Goal: Find contact information: Find contact information

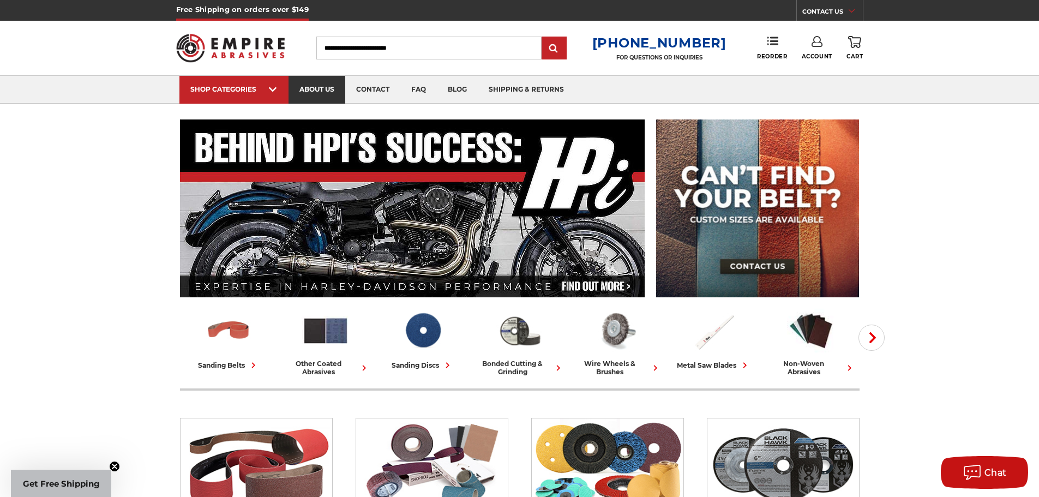
click at [318, 95] on link "about us" at bounding box center [317, 90] width 57 height 28
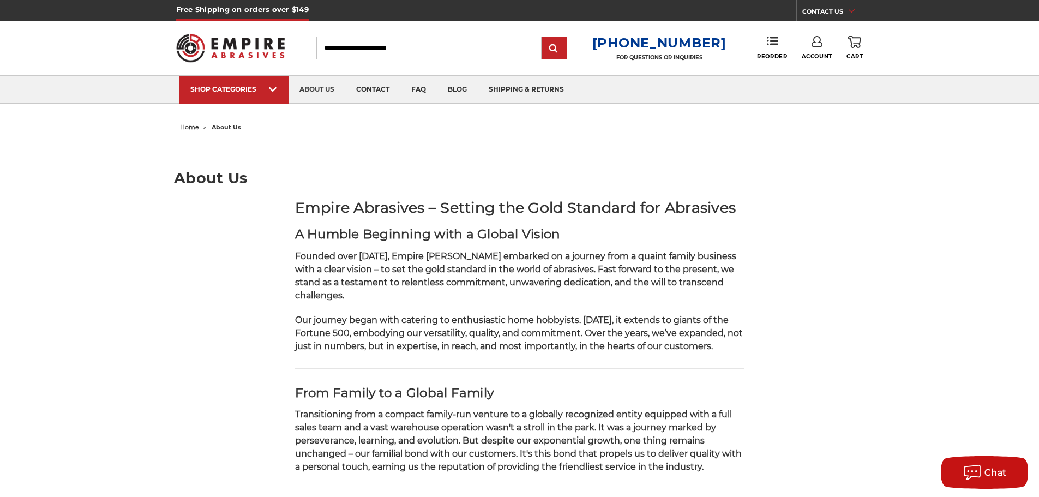
click at [213, 45] on img at bounding box center [230, 48] width 109 height 43
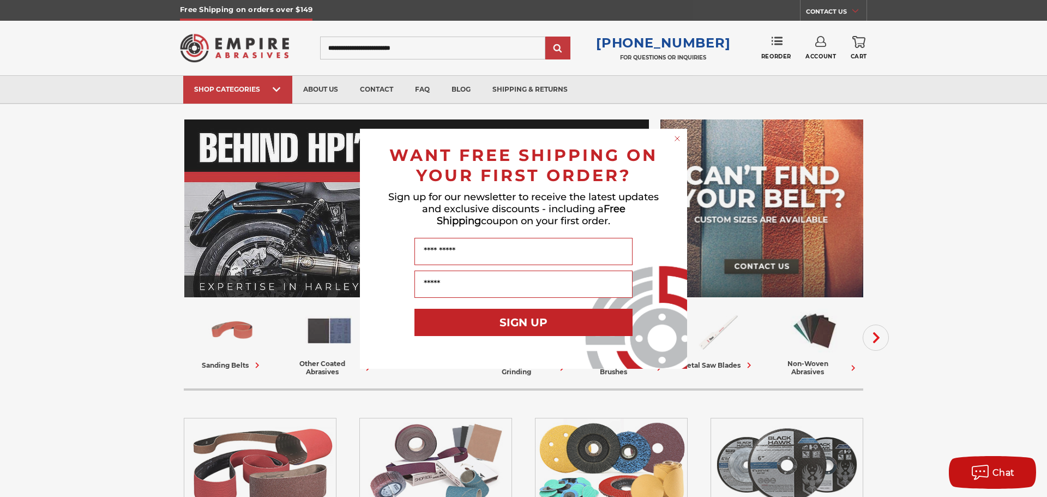
click at [679, 139] on circle "Close dialog" at bounding box center [678, 138] width 10 height 10
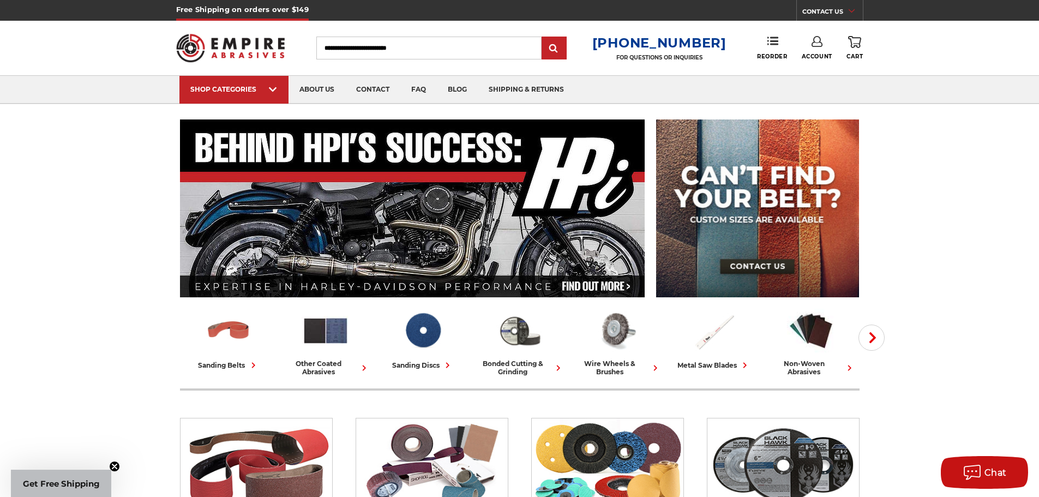
click at [854, 4] on div "CONTACT US Monday - Friday (excluding holidays), 9:00am - 5:00pm EST. FAQs Emai…" at bounding box center [829, 10] width 67 height 21
click at [852, 10] on icon at bounding box center [852, 10] width 6 height 5
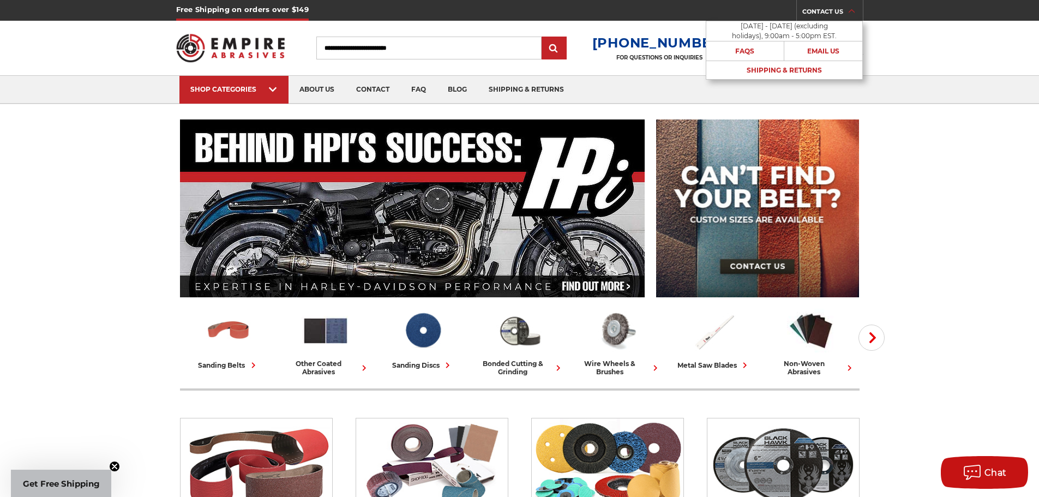
click at [823, 11] on link "CONTACT US" at bounding box center [832, 12] width 61 height 15
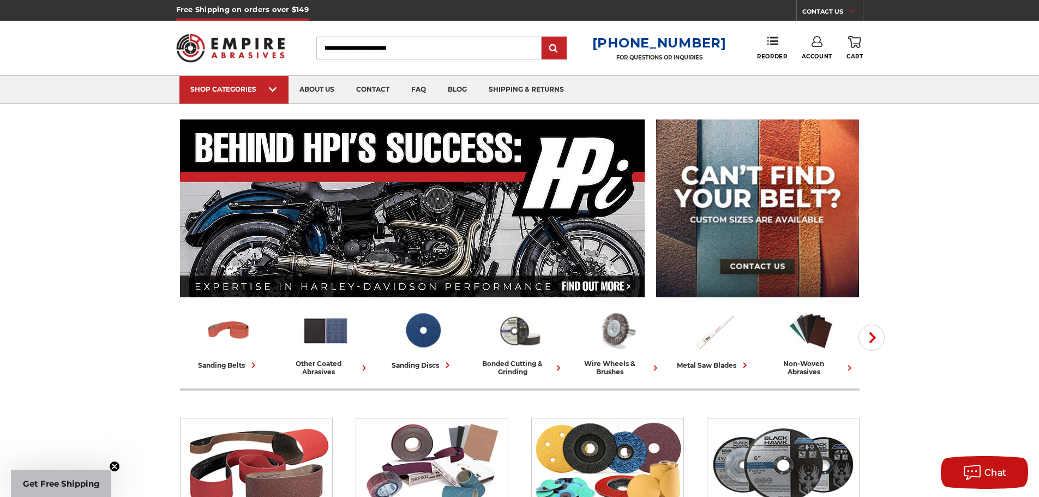
click at [823, 11] on link "CONTACT US" at bounding box center [832, 12] width 61 height 15
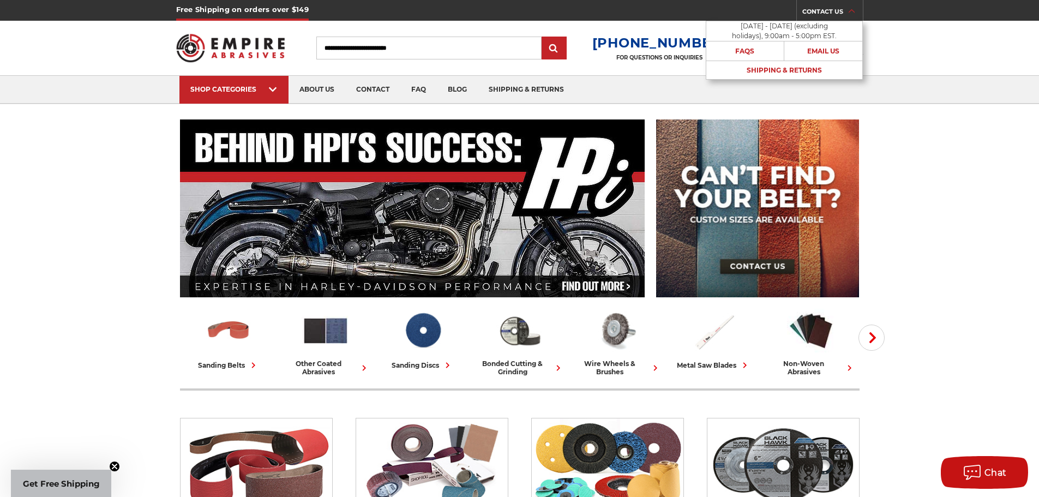
click at [823, 11] on link "CONTACT US" at bounding box center [832, 12] width 61 height 15
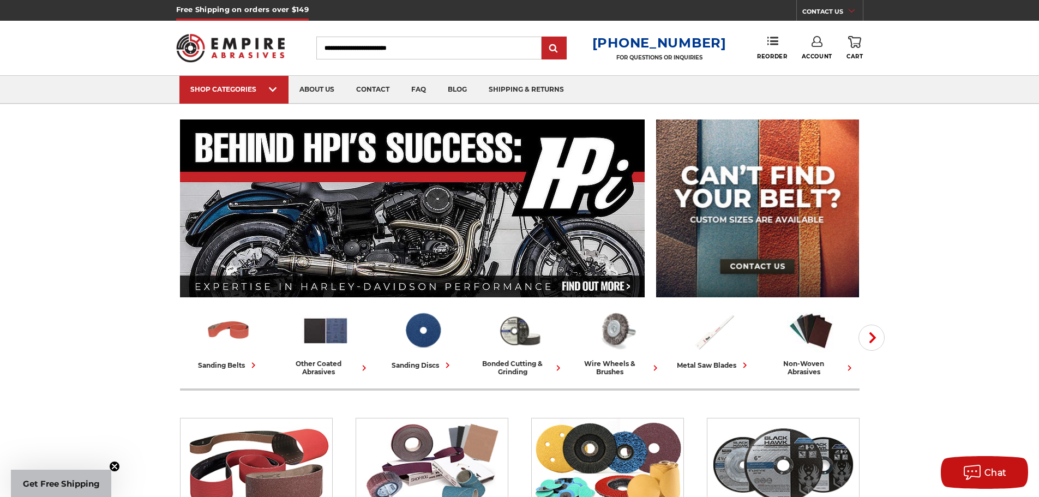
click at [823, 11] on link "CONTACT US" at bounding box center [832, 12] width 61 height 15
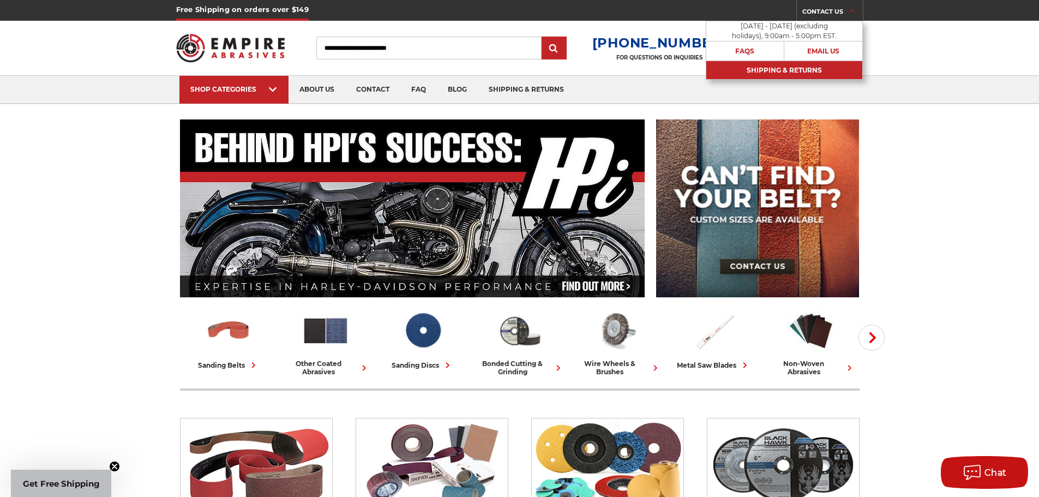
click at [786, 73] on link "Shipping & Returns" at bounding box center [784, 70] width 156 height 19
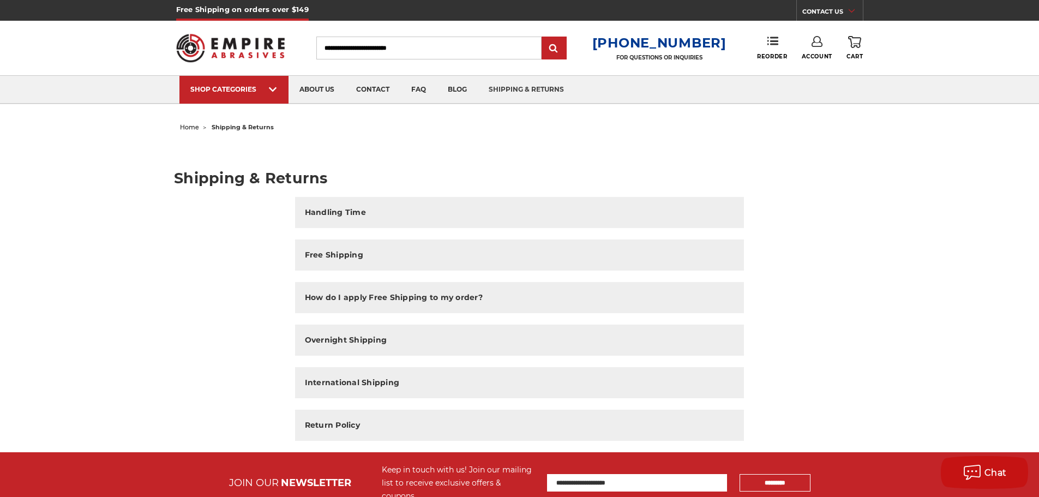
click at [215, 35] on img at bounding box center [230, 48] width 109 height 43
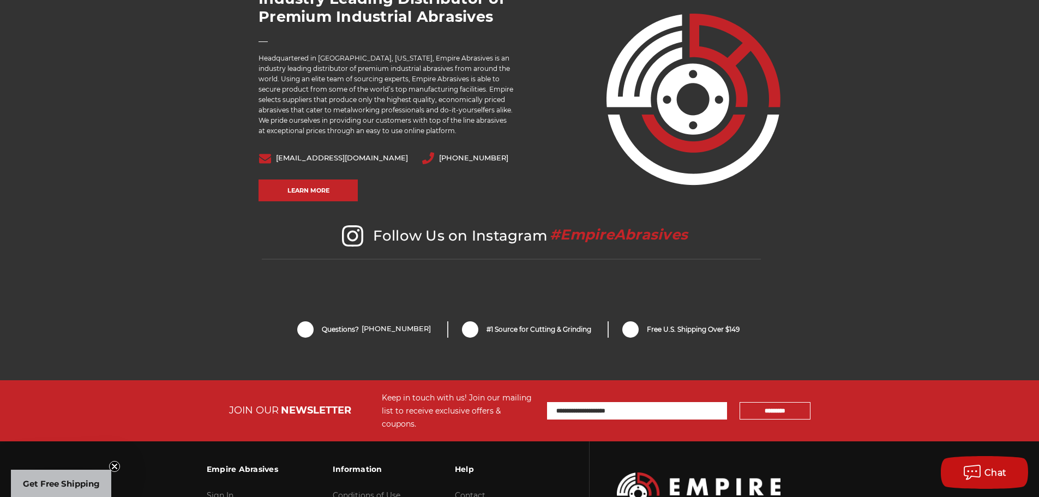
scroll to position [2136, 0]
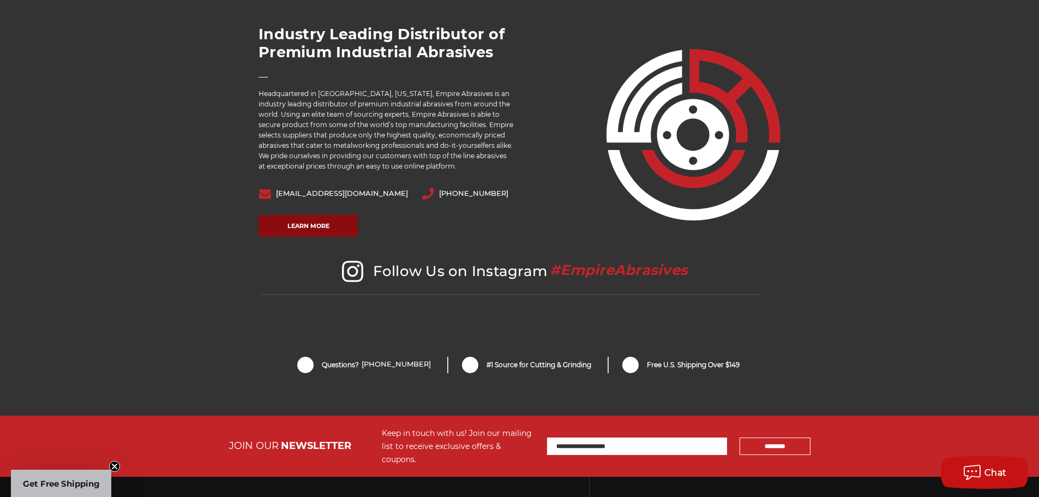
click at [319, 229] on link "Learn More" at bounding box center [308, 226] width 99 height 22
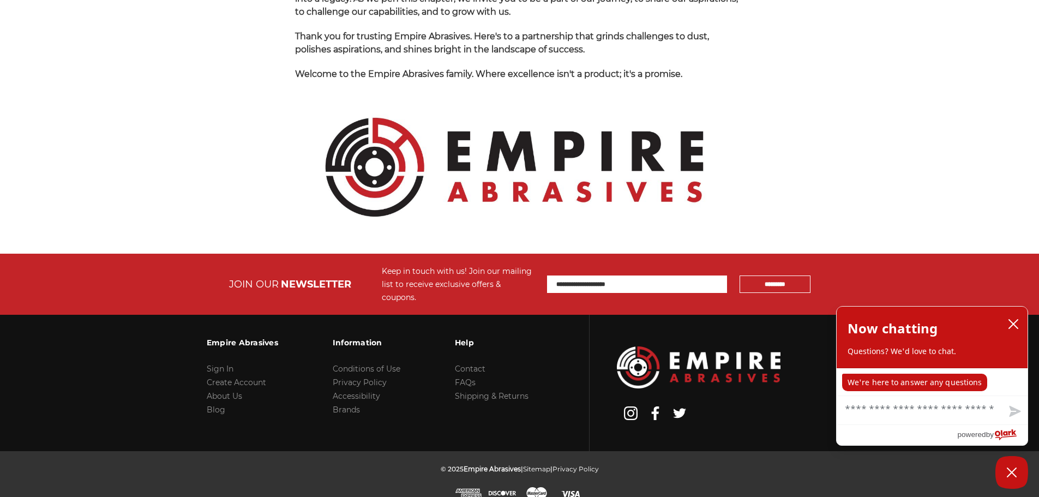
scroll to position [1154, 0]
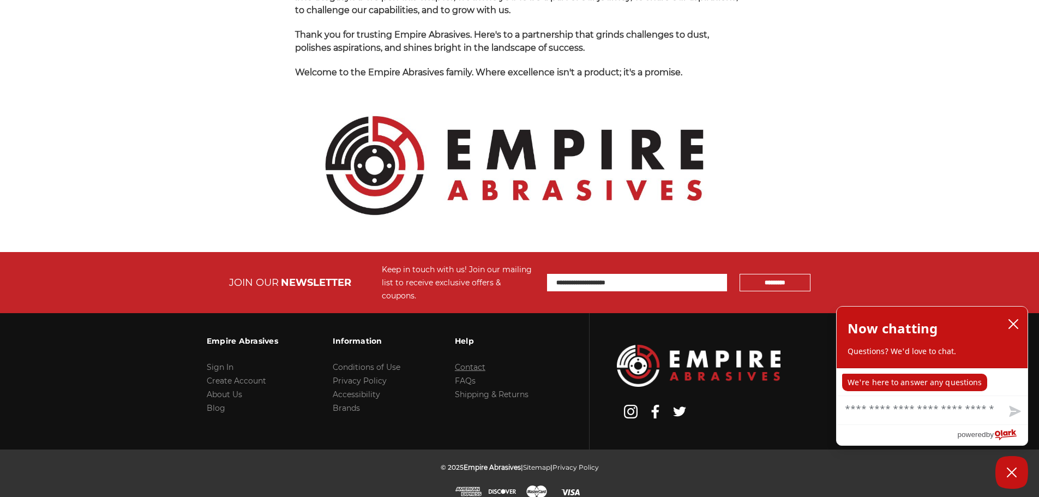
click at [468, 362] on link "Contact" at bounding box center [470, 367] width 31 height 10
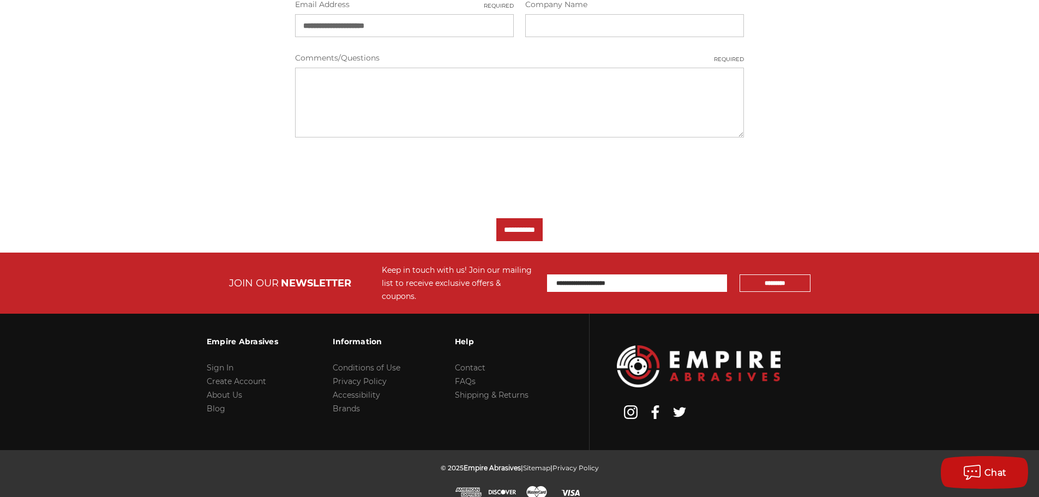
scroll to position [429, 0]
